Goal: Task Accomplishment & Management: Manage account settings

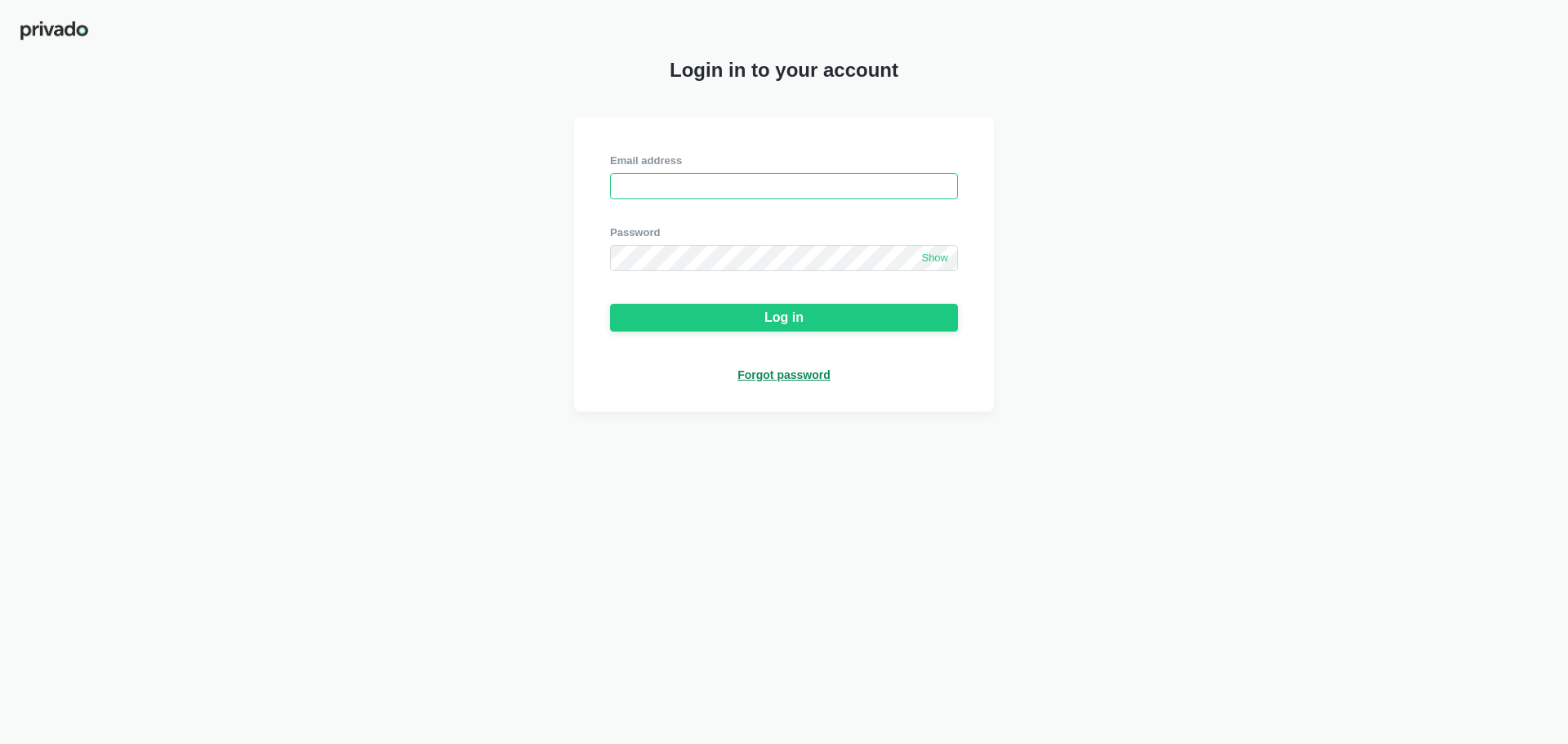
type input "[EMAIL_ADDRESS][DOMAIN_NAME]"
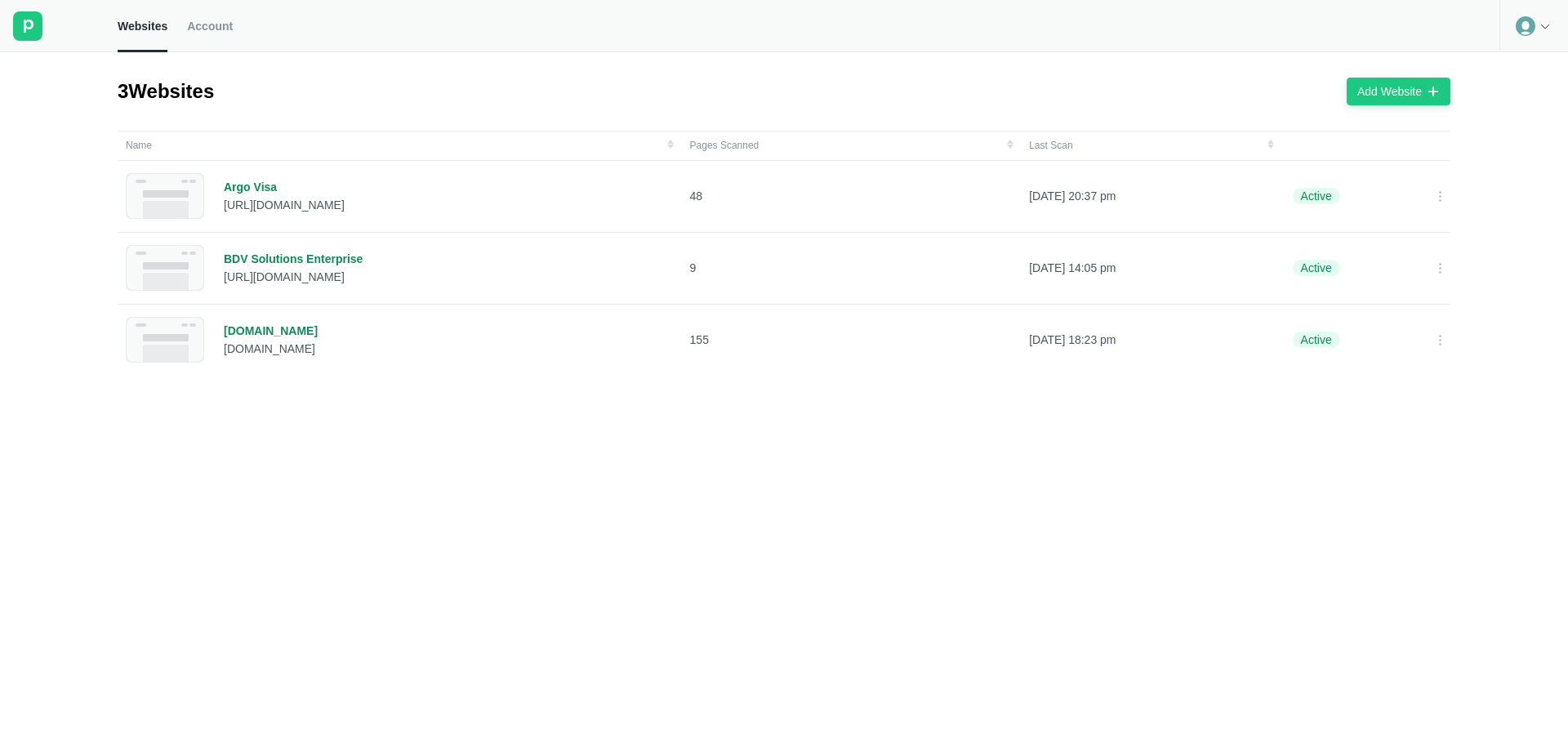
click at [210, 23] on span "Account" at bounding box center [210, 26] width 46 height 15
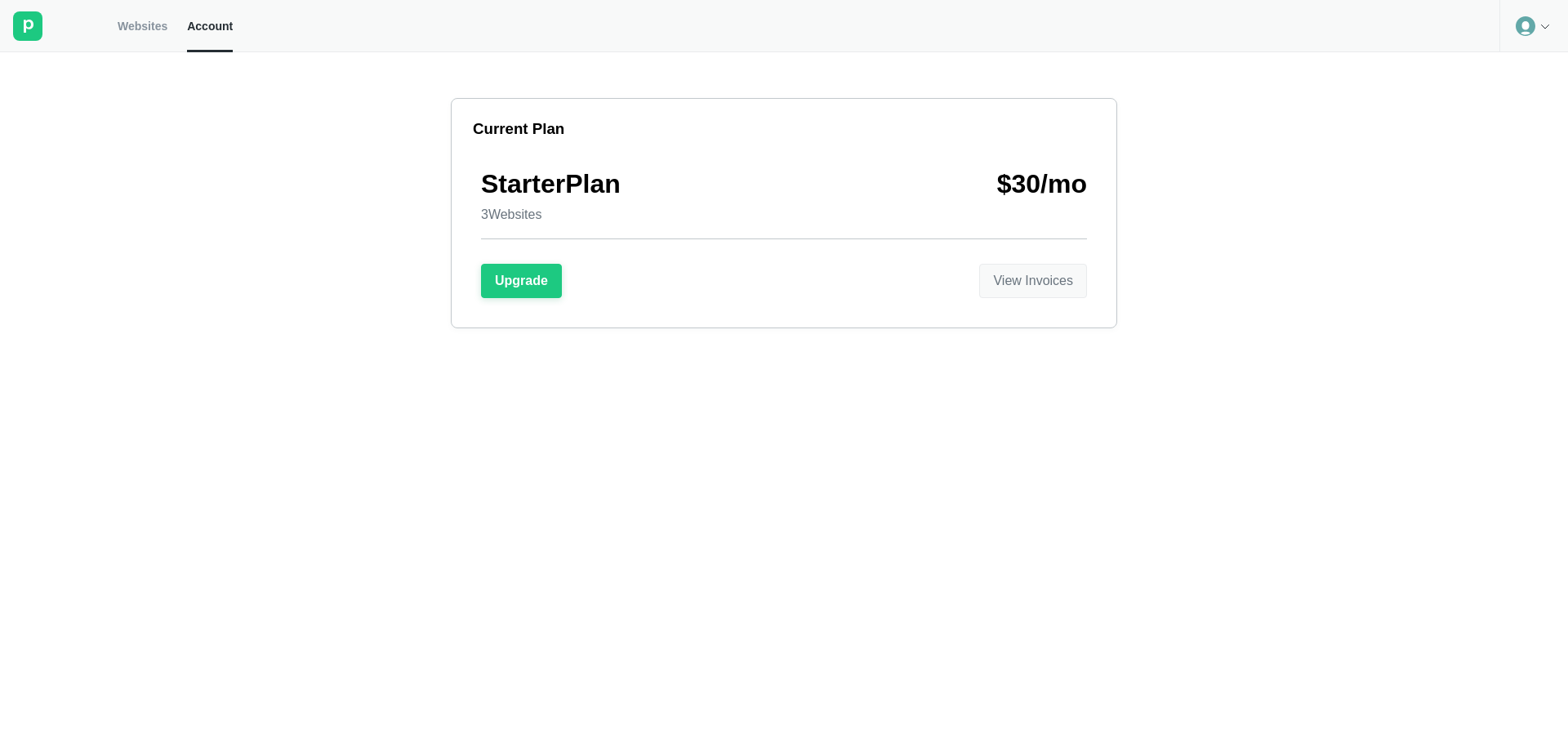
click at [1025, 288] on div "View Invoices" at bounding box center [1033, 281] width 80 height 15
